Goal: Task Accomplishment & Management: Manage account settings

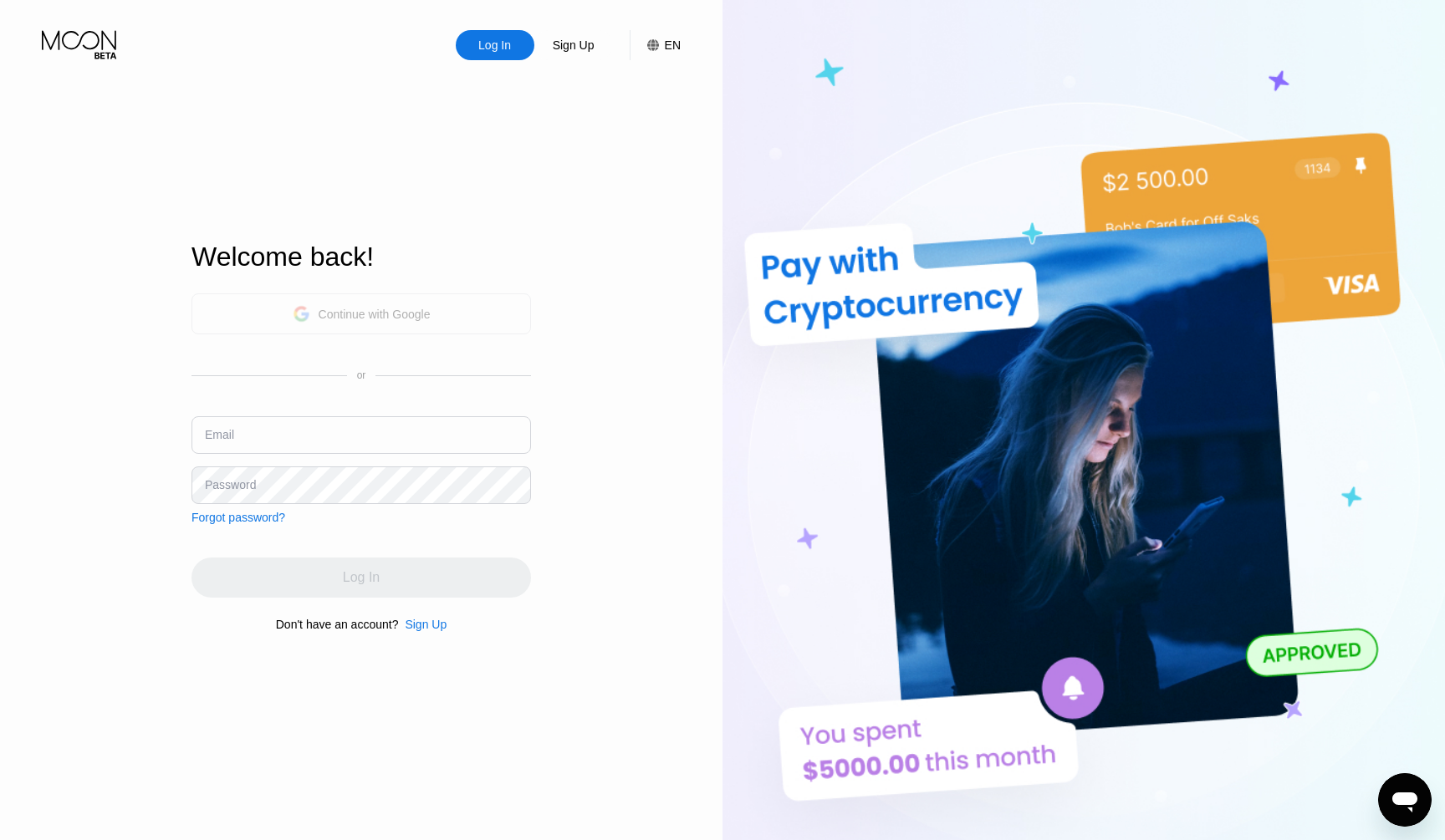
click at [370, 317] on div "Continue with Google" at bounding box center [374, 314] width 112 height 14
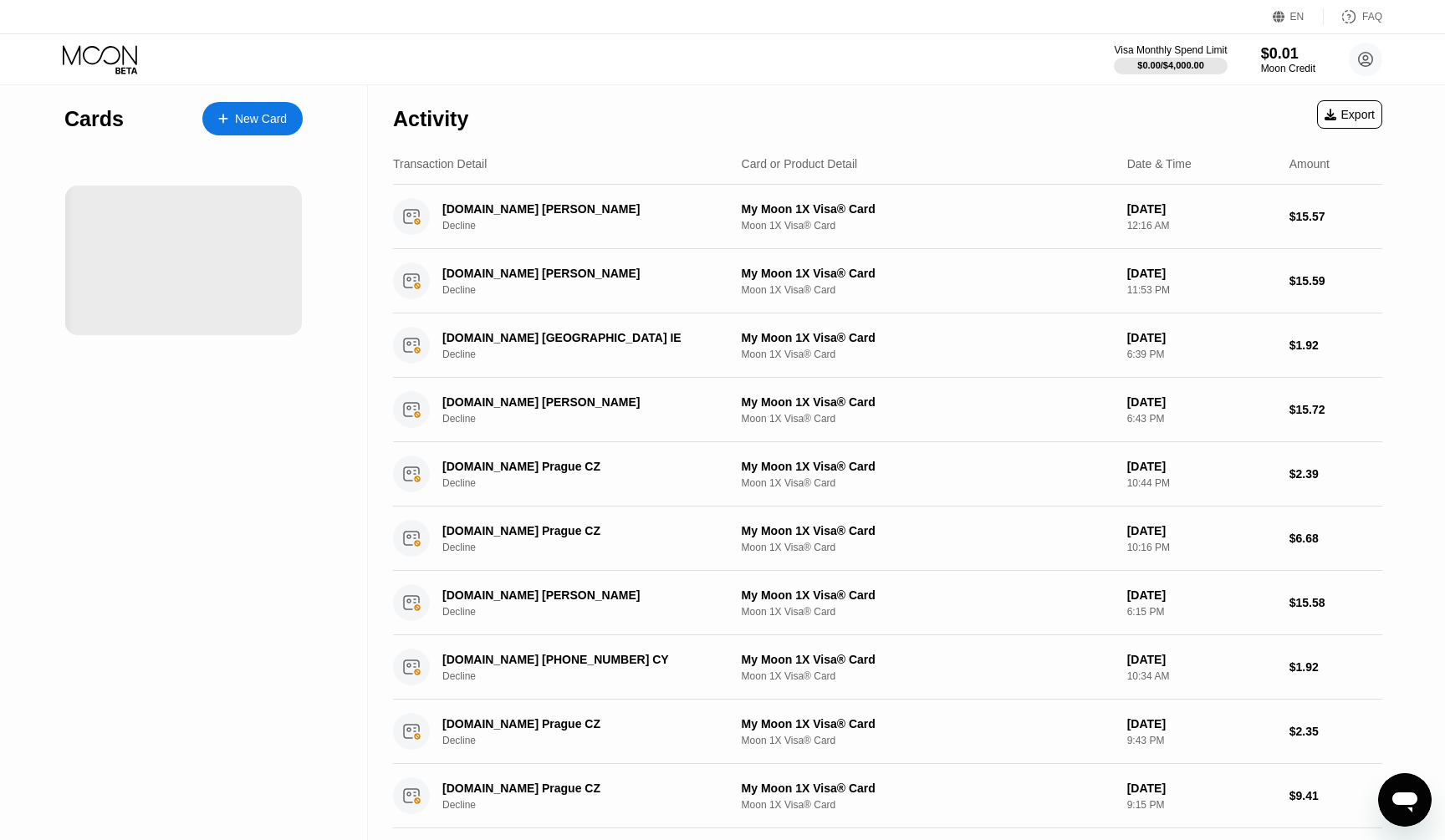
click at [180, 246] on div at bounding box center [184, 260] width 237 height 150
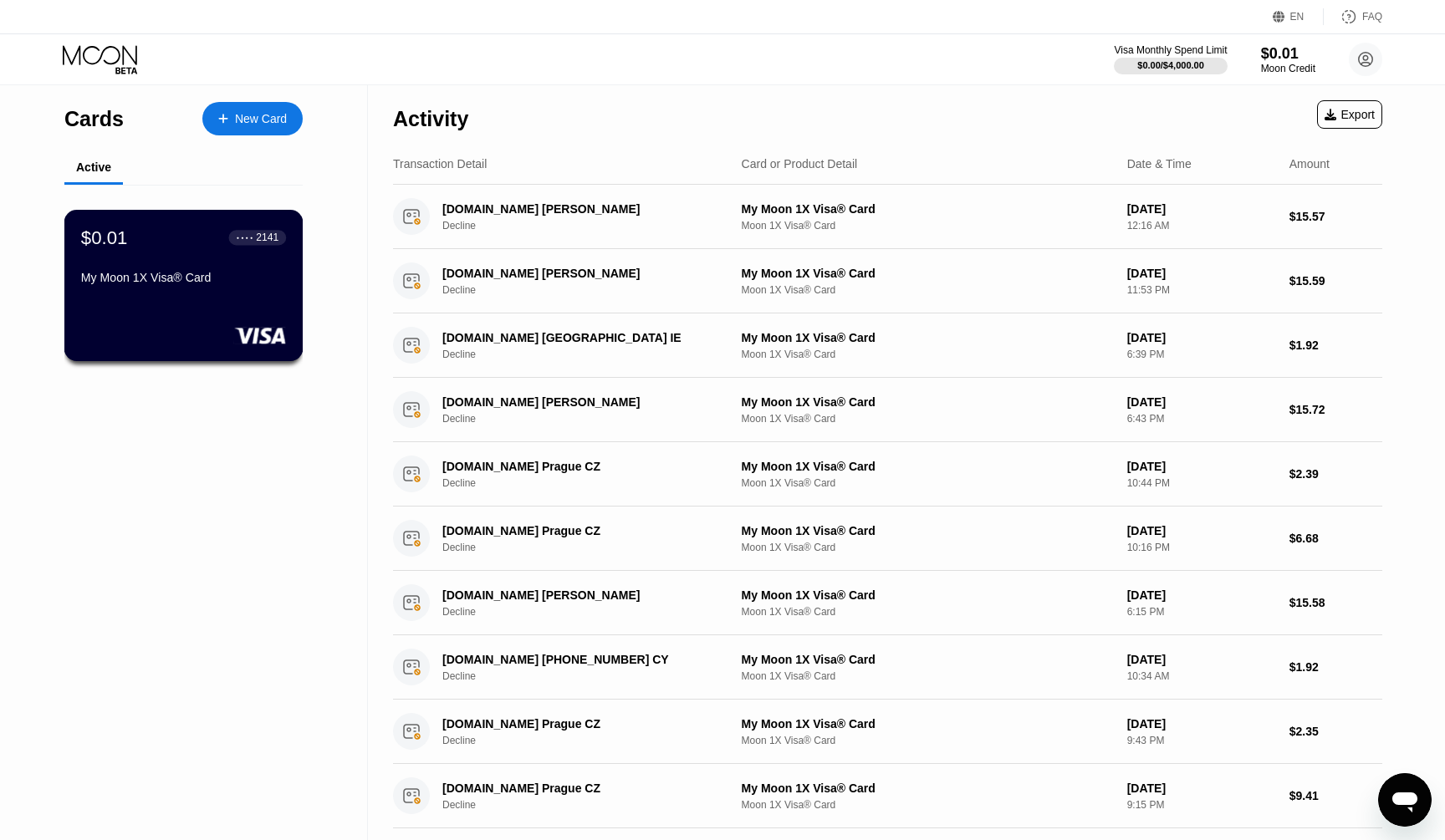
click at [203, 267] on div "$0.01 ● ● ● ● 2141 My Moon 1X Visa® Card" at bounding box center [184, 259] width 205 height 64
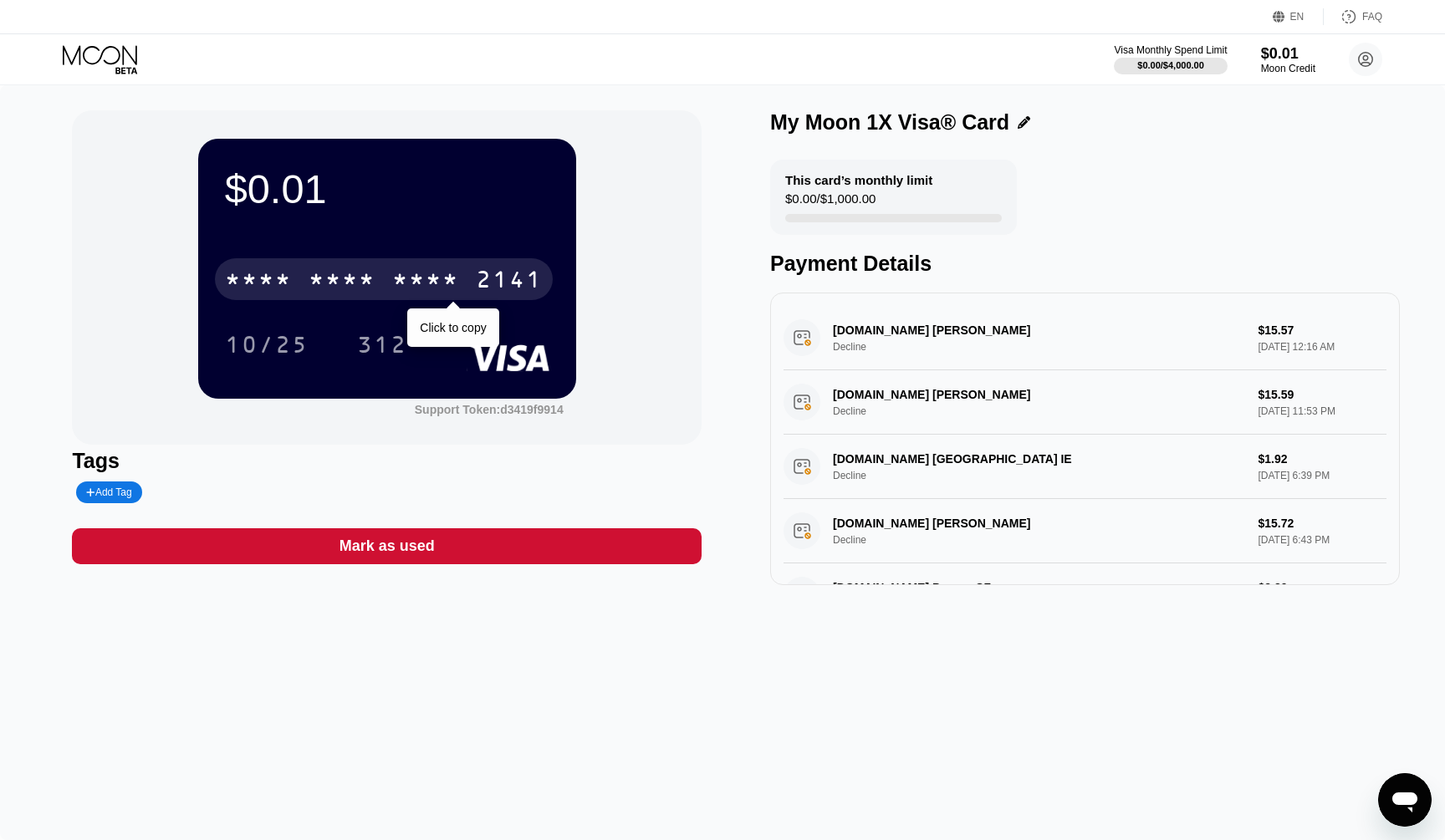
click at [458, 273] on div "* * * *" at bounding box center [426, 282] width 67 height 27
click at [466, 274] on div "[CREDIT_CARD_NUMBER]" at bounding box center [384, 279] width 338 height 42
click at [417, 273] on div "* * * *" at bounding box center [426, 282] width 67 height 27
